Goal: Information Seeking & Learning: Understand process/instructions

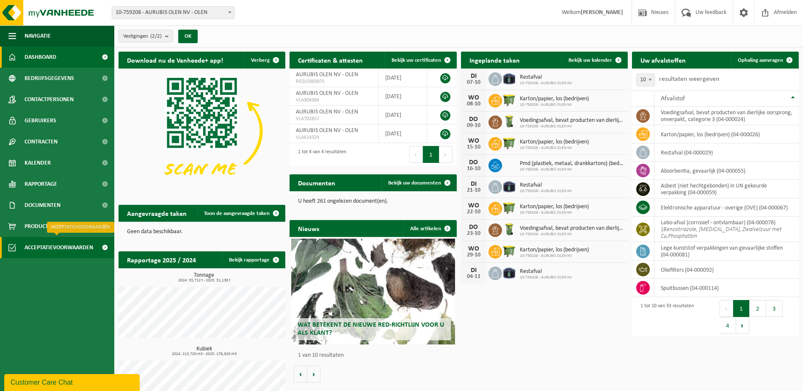
click at [45, 247] on span "Acceptatievoorwaarden" at bounding box center [59, 247] width 69 height 21
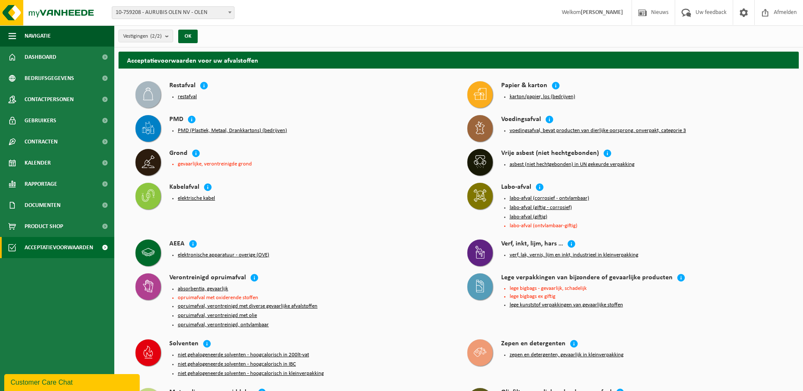
click at [560, 302] on button "lege kunststof verpakkingen van gevaarlijke stoffen" at bounding box center [566, 305] width 113 height 7
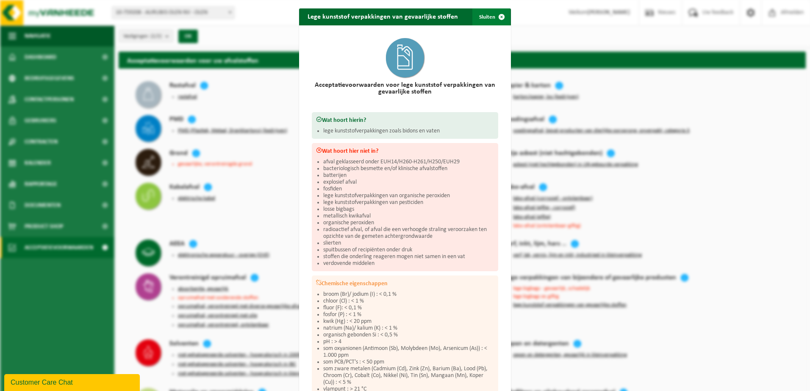
click at [488, 22] on button "Sluiten" at bounding box center [491, 16] width 38 height 17
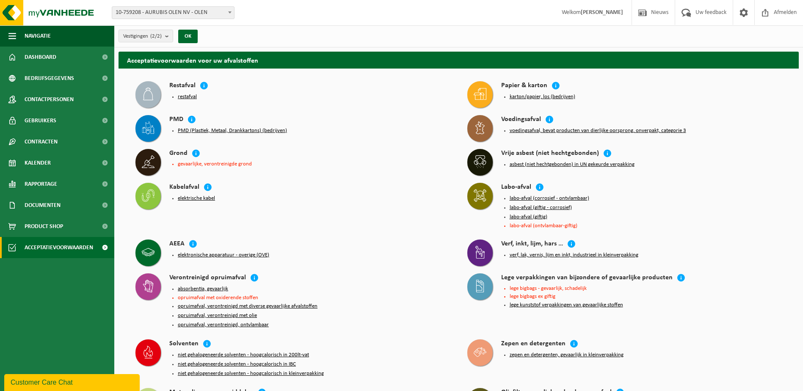
click at [534, 304] on button "lege kunststof verpakkingen van gevaarlijke stoffen" at bounding box center [566, 305] width 113 height 7
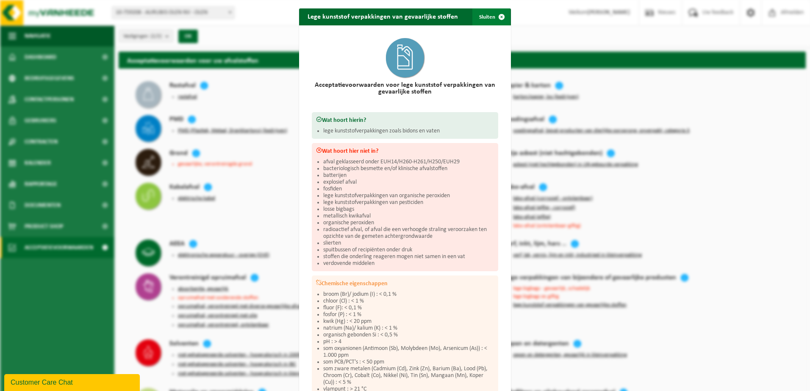
click at [489, 18] on button "Sluiten" at bounding box center [491, 16] width 38 height 17
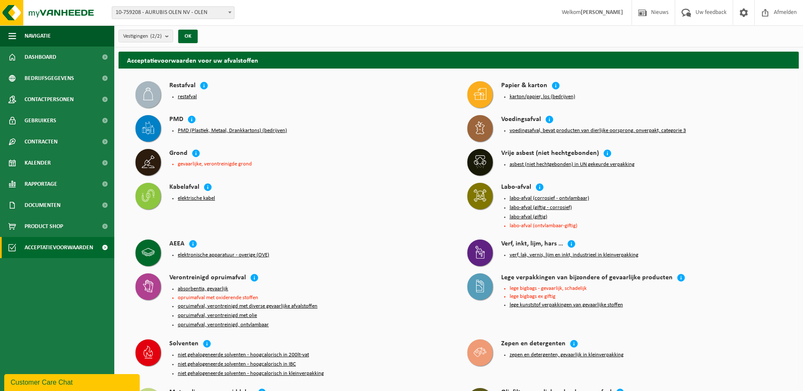
click at [540, 303] on button "lege kunststof verpakkingen van gevaarlijke stoffen" at bounding box center [566, 305] width 113 height 7
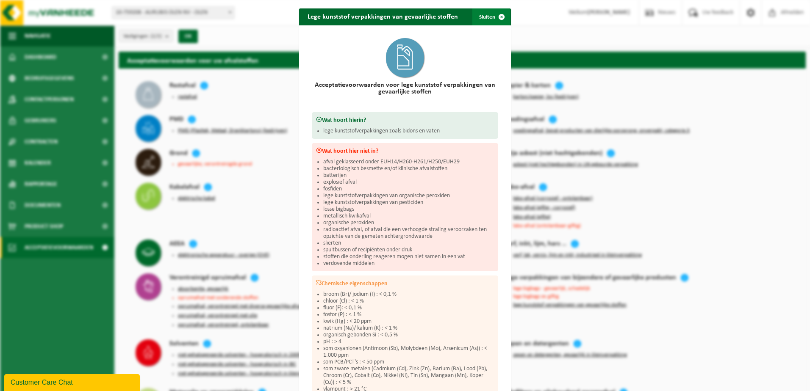
click at [495, 19] on span "button" at bounding box center [501, 16] width 17 height 17
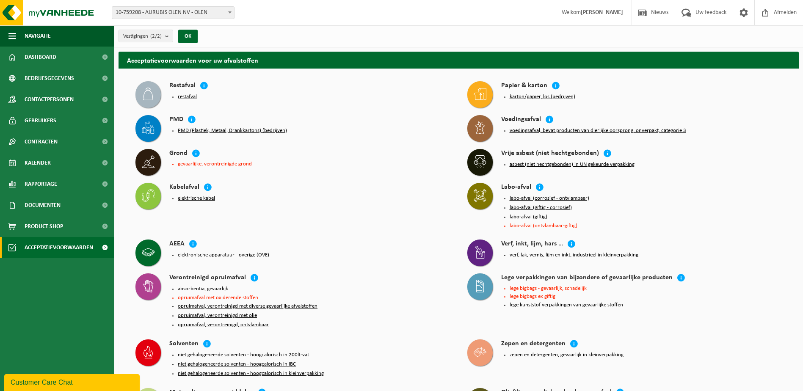
click at [544, 305] on button "lege kunststof verpakkingen van gevaarlijke stoffen" at bounding box center [566, 305] width 113 height 7
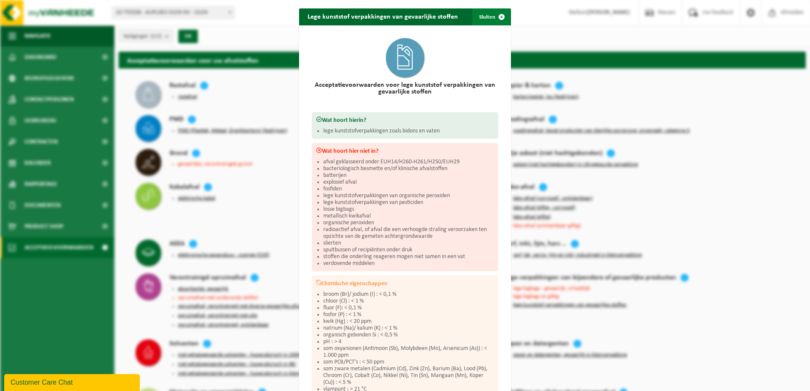
click at [483, 17] on button "Sluiten" at bounding box center [491, 16] width 38 height 17
